Goal: Navigation & Orientation: Find specific page/section

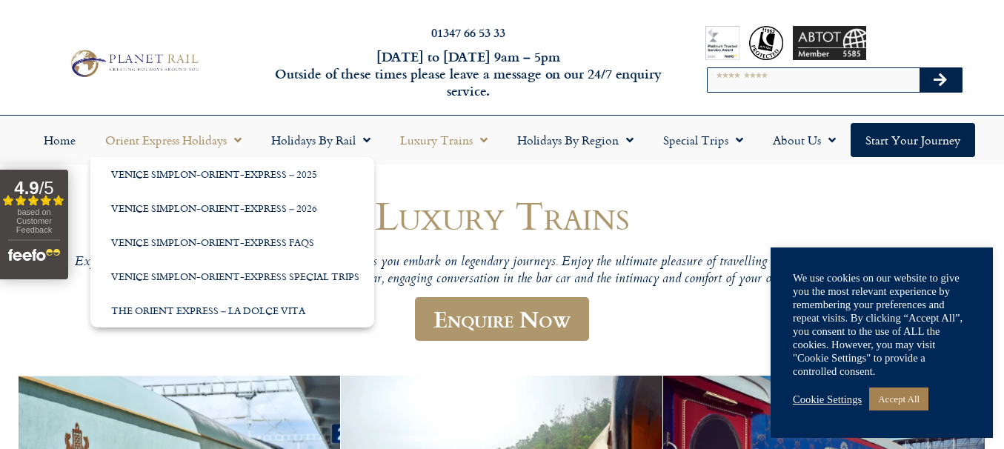
click at [169, 142] on link "Orient Express Holidays" at bounding box center [173, 140] width 166 height 34
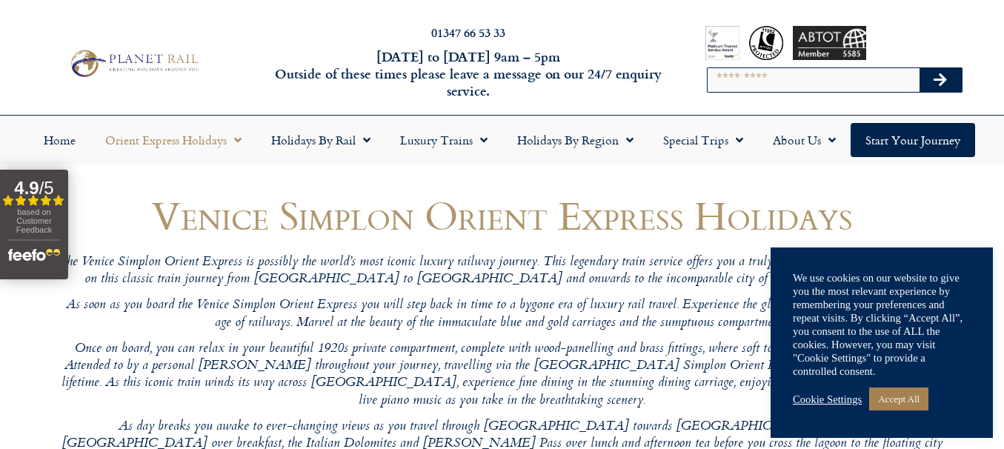
click at [166, 142] on link "Orient Express Holidays" at bounding box center [173, 140] width 166 height 34
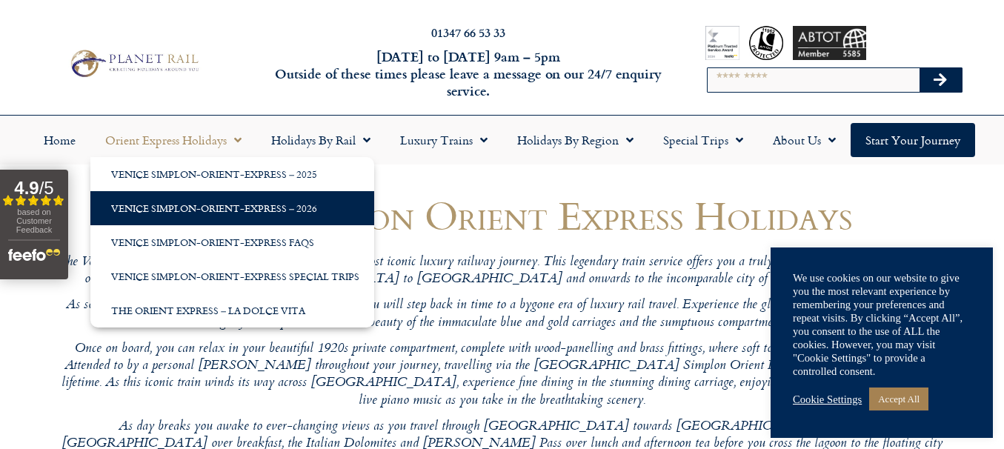
click at [185, 205] on link "Venice Simplon-Orient-Express – 2026" at bounding box center [232, 208] width 284 height 34
